Goal: Transaction & Acquisition: Book appointment/travel/reservation

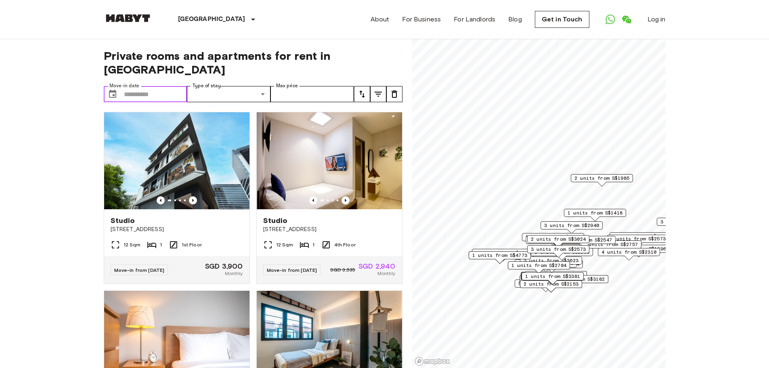
click at [162, 86] on input "Move-in date" at bounding box center [155, 94] width 63 height 16
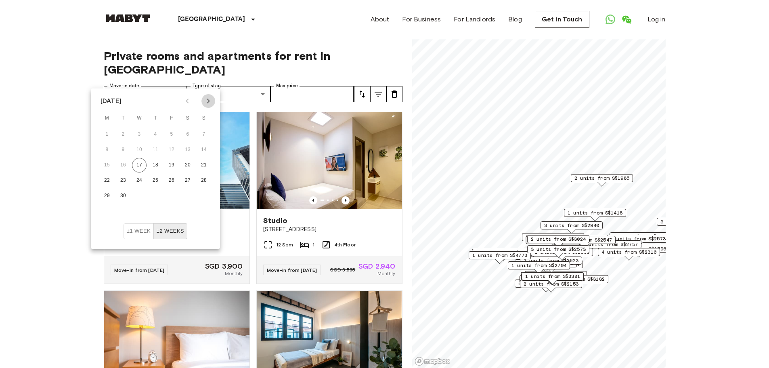
click at [206, 104] on icon "Next month" at bounding box center [208, 101] width 10 height 10
click at [183, 135] on button "4" at bounding box center [187, 134] width 15 height 15
type input "**********"
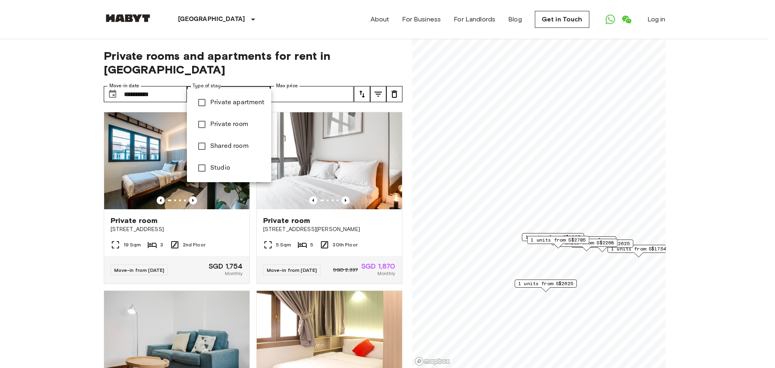
click at [256, 124] on span "Private room" at bounding box center [237, 124] width 54 height 10
type input "**********"
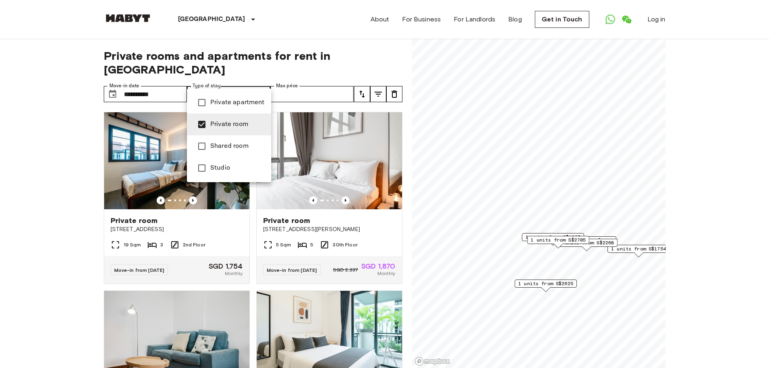
click at [49, 217] on div at bounding box center [387, 184] width 775 height 368
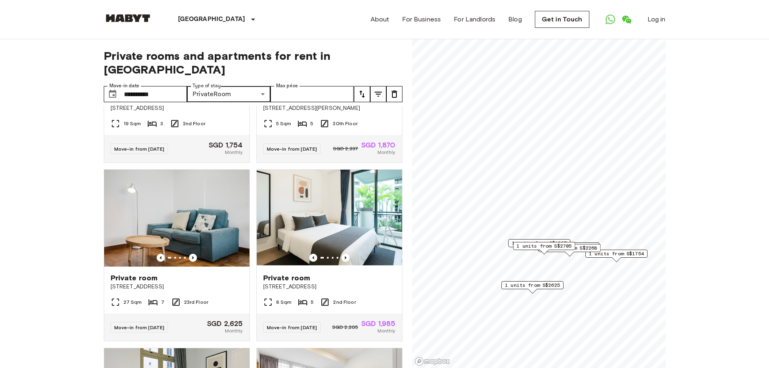
scroll to position [121, 0]
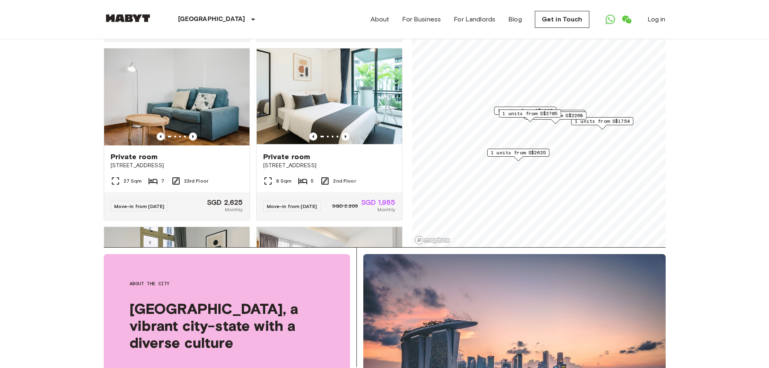
click at [380, 150] on span "1 units from S$2625" at bounding box center [518, 152] width 55 height 7
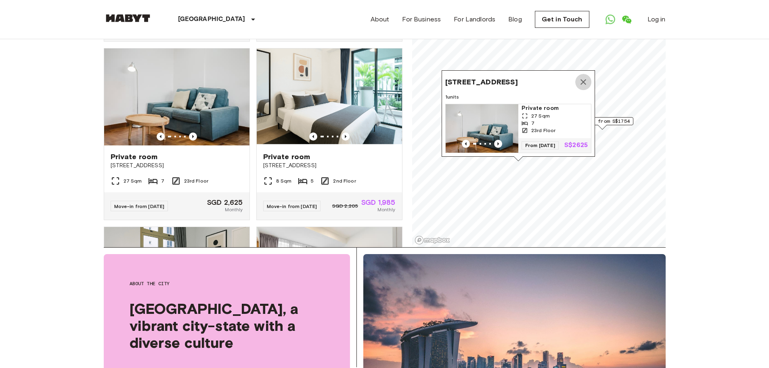
click at [380, 79] on icon "Map marker" at bounding box center [583, 82] width 6 height 6
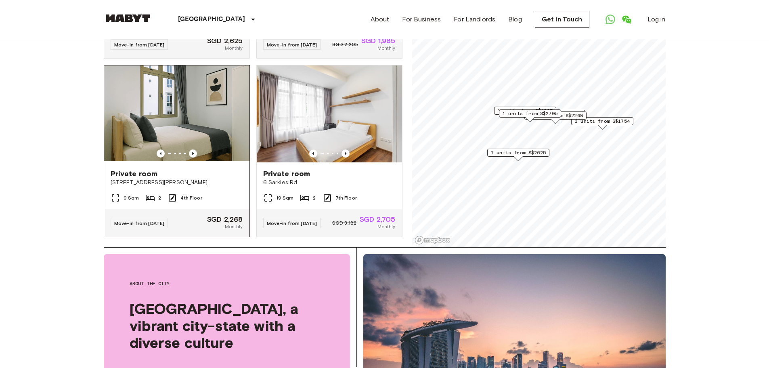
scroll to position [310, 0]
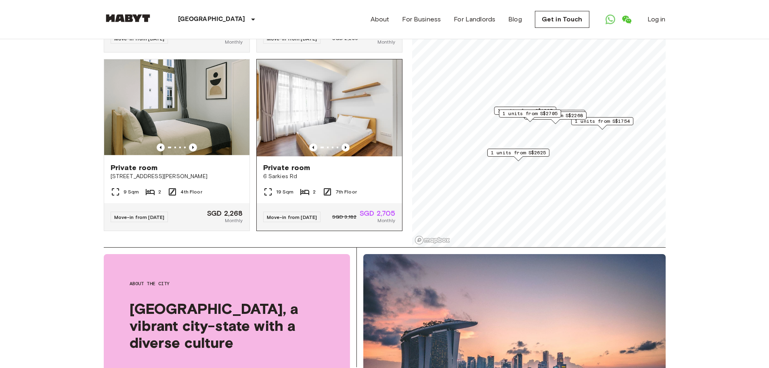
click at [286, 163] on span "Private room" at bounding box center [286, 168] width 47 height 10
click at [172, 94] on img at bounding box center [176, 107] width 145 height 97
click at [197, 203] on div "Move-in from 15 Oct 25 SGD 2,268 Monthly" at bounding box center [176, 216] width 145 height 27
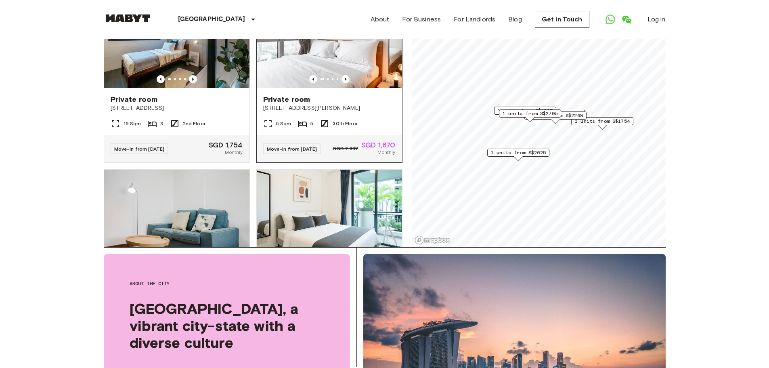
scroll to position [0, 0]
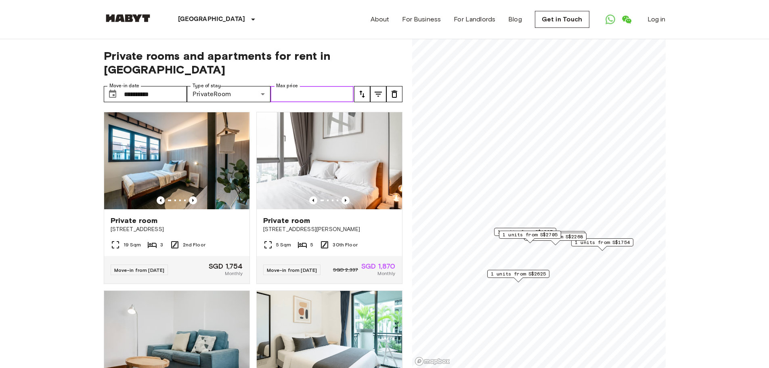
click at [328, 86] on input "Max price" at bounding box center [312, 94] width 84 height 16
click at [150, 86] on input "**********" at bounding box center [155, 94] width 63 height 16
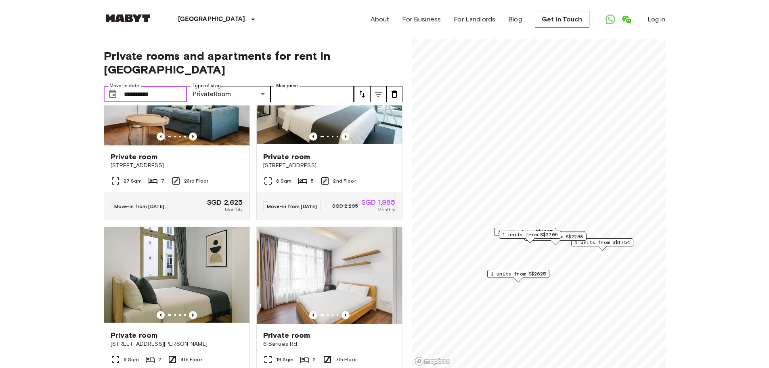
scroll to position [310, 0]
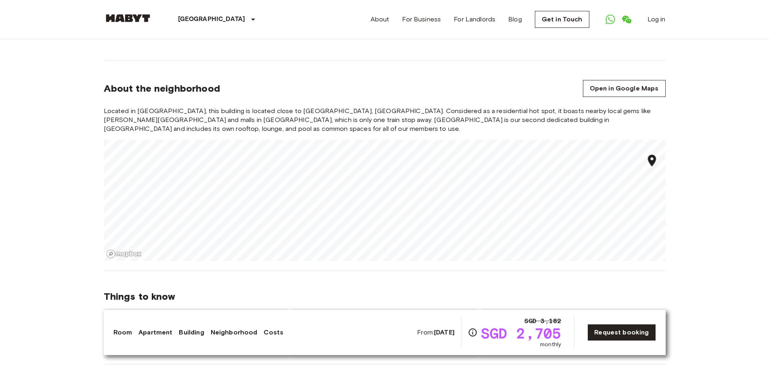
scroll to position [847, 0]
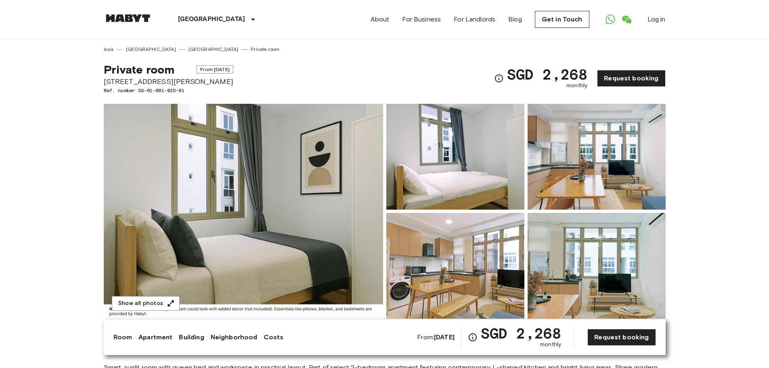
click at [452, 194] on img at bounding box center [455, 157] width 138 height 106
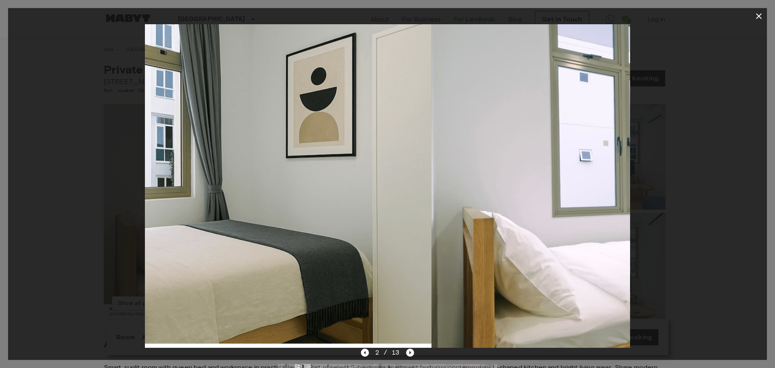
click at [411, 352] on icon "Next image" at bounding box center [410, 352] width 8 height 8
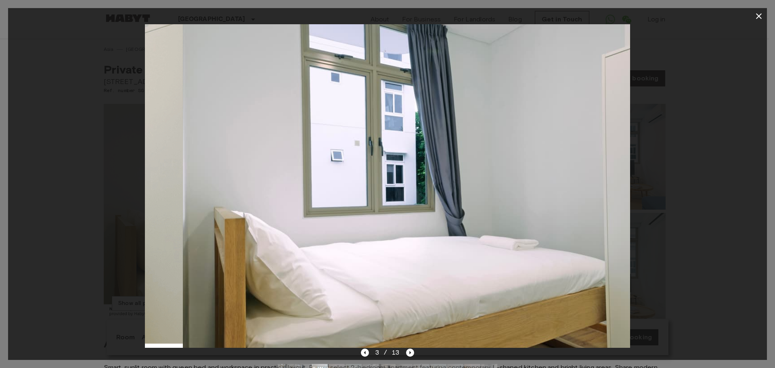
click at [277, 174] on img at bounding box center [425, 185] width 485 height 323
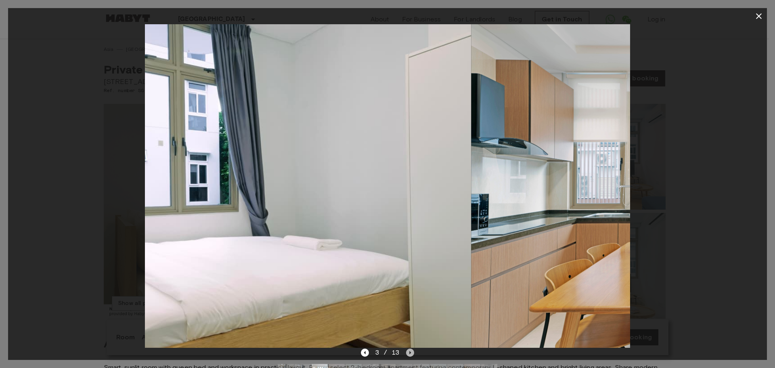
click at [407, 352] on icon "Next image" at bounding box center [410, 352] width 8 height 8
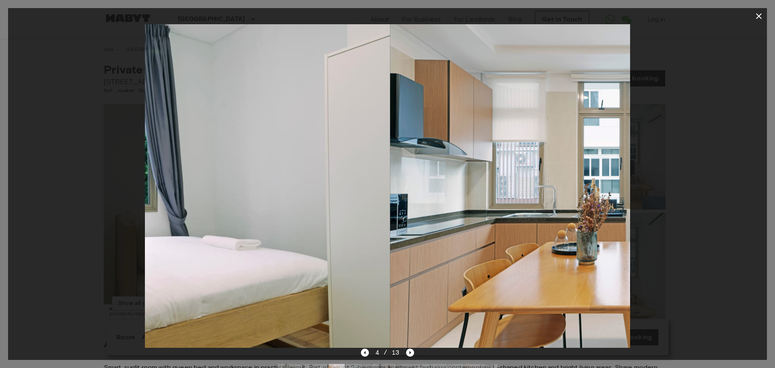
click at [759, 16] on icon "button" at bounding box center [759, 16] width 6 height 6
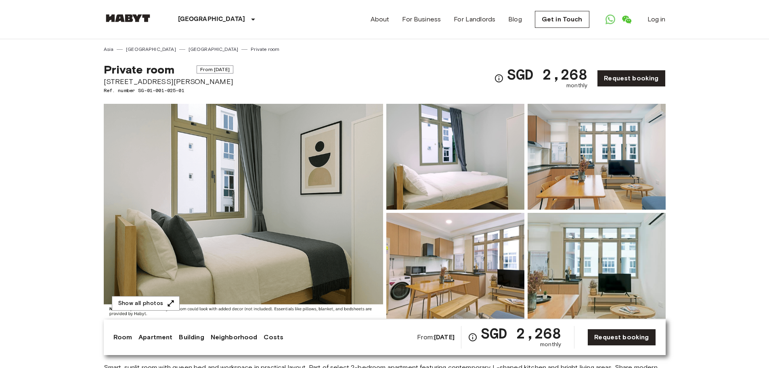
click at [525, 2] on div "About For Business For Landlords Blog Get in Touch Log in" at bounding box center [517, 19] width 295 height 39
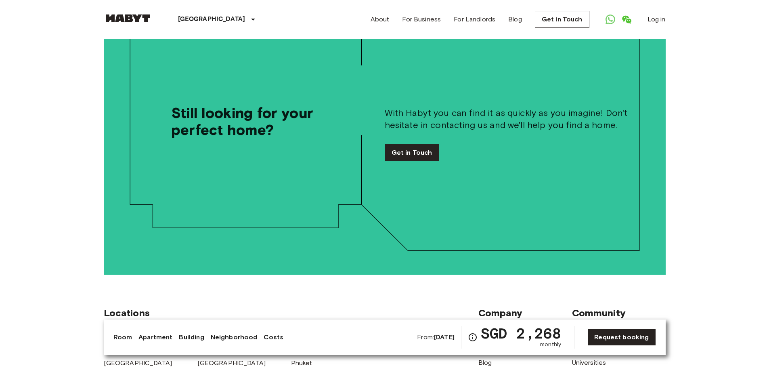
scroll to position [1452, 0]
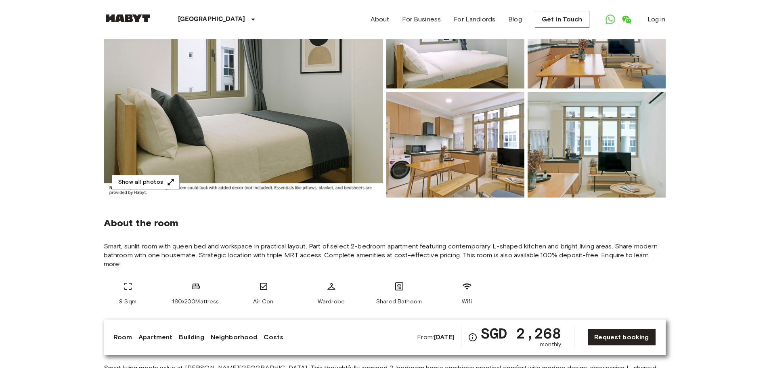
scroll to position [202, 0]
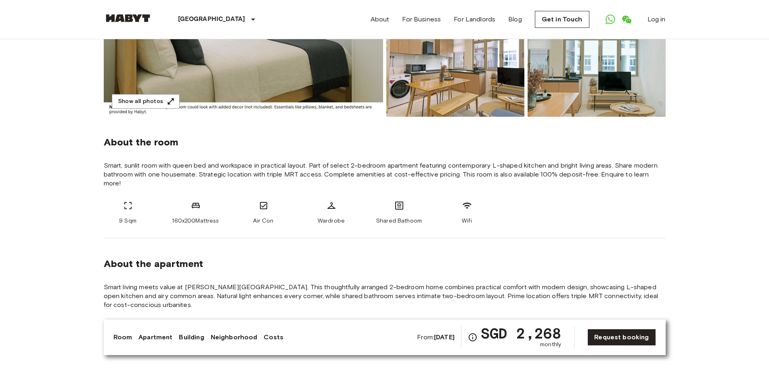
click at [441, 337] on b "[DATE]" at bounding box center [444, 337] width 21 height 8
